Goal: Find specific page/section: Find specific page/section

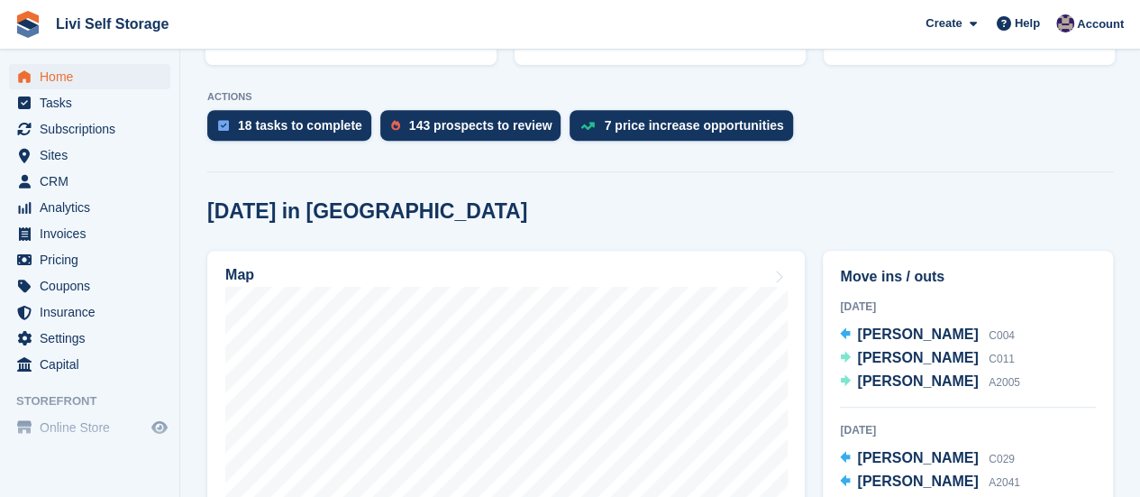
scroll to position [361, 0]
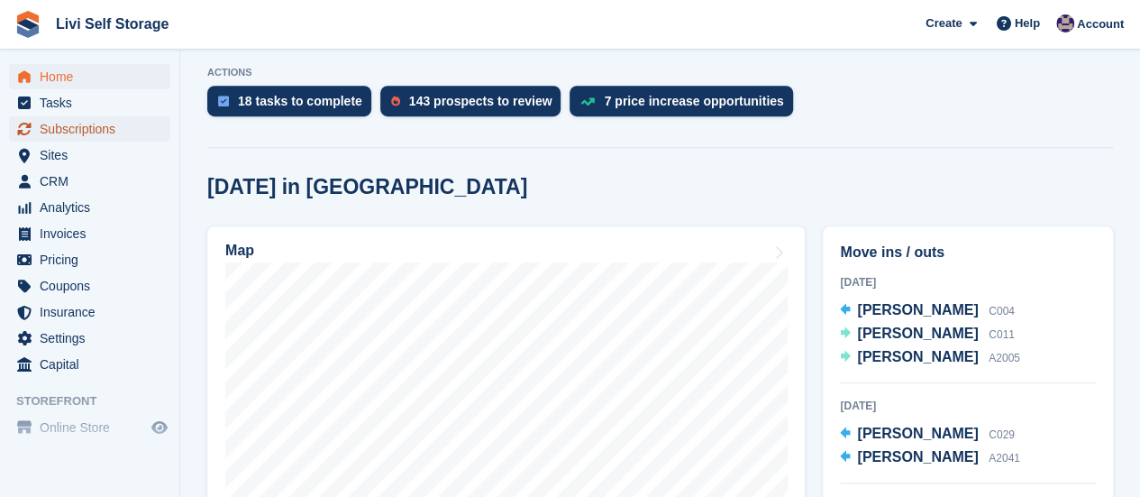
click at [59, 128] on span "Subscriptions" at bounding box center [94, 128] width 108 height 25
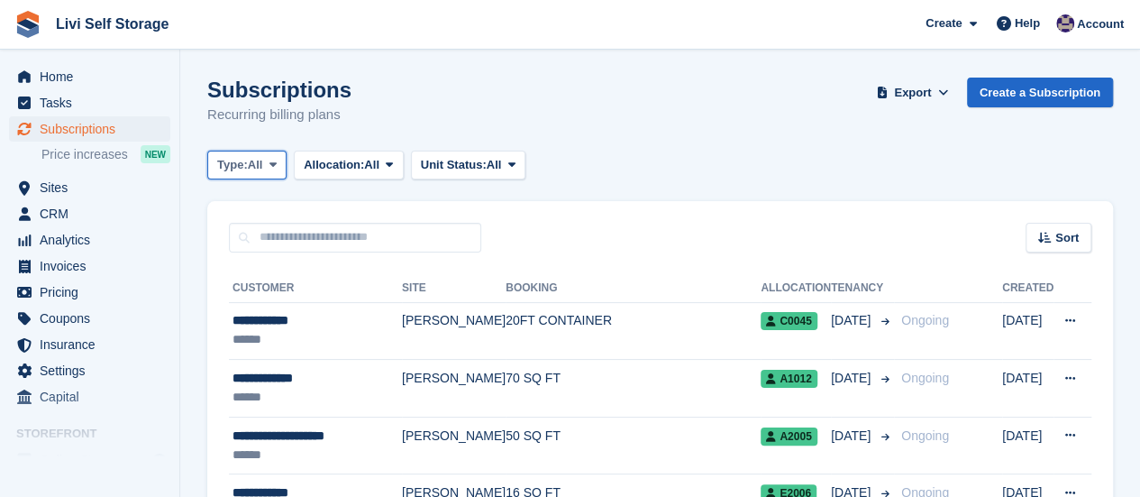
click at [275, 160] on icon at bounding box center [272, 165] width 7 height 12
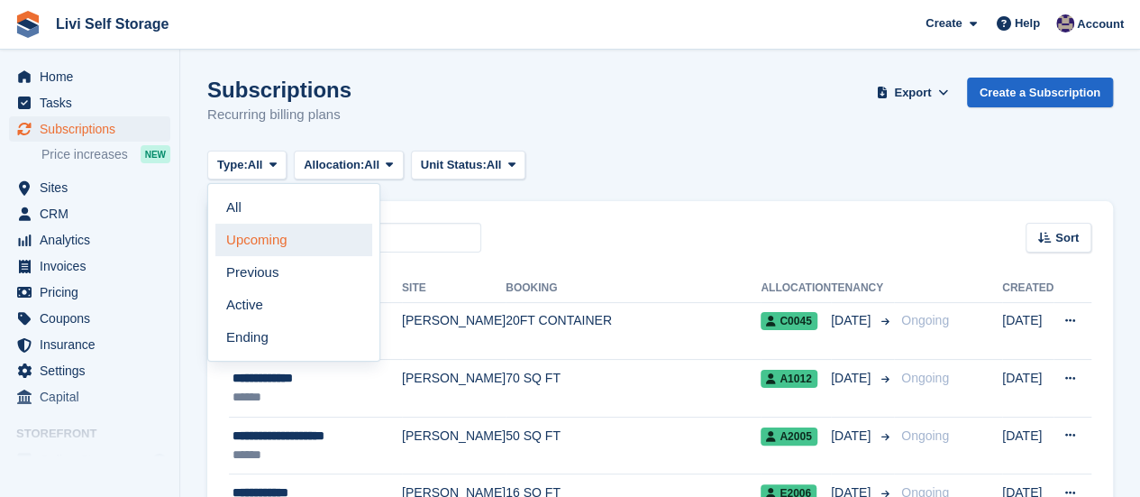
click at [271, 236] on link "Upcoming" at bounding box center [293, 240] width 157 height 32
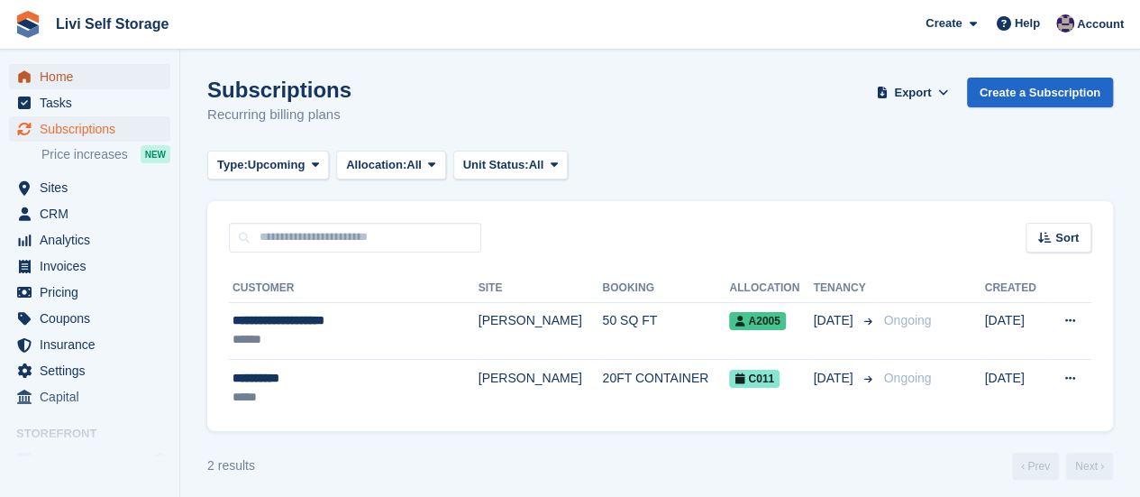
click at [64, 78] on span "Home" at bounding box center [94, 76] width 108 height 25
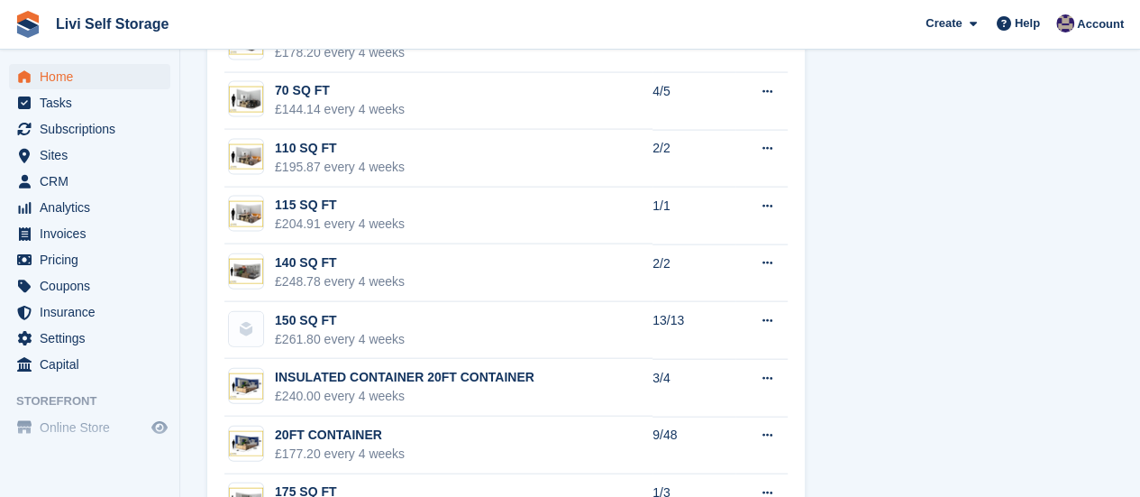
scroll to position [1983, 0]
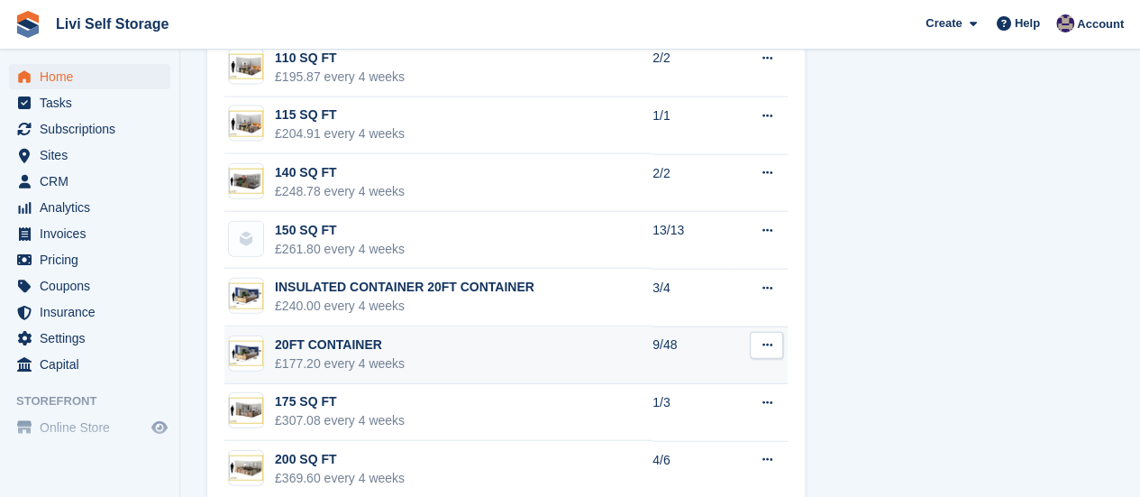
click at [346, 335] on div "20FT CONTAINER" at bounding box center [340, 344] width 130 height 19
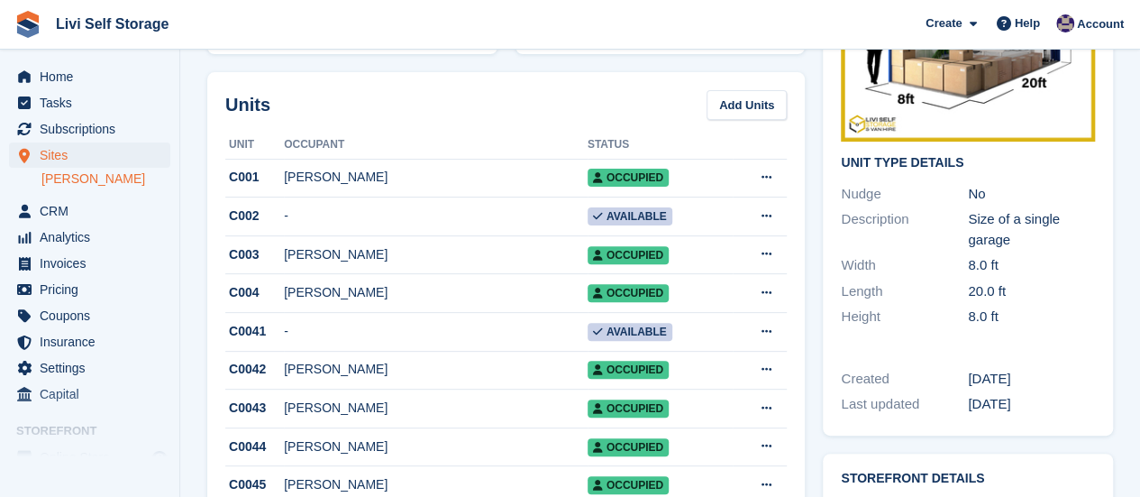
scroll to position [90, 0]
